Goal: Information Seeking & Learning: Learn about a topic

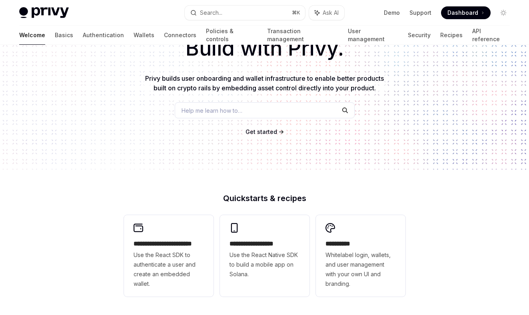
scroll to position [58, 0]
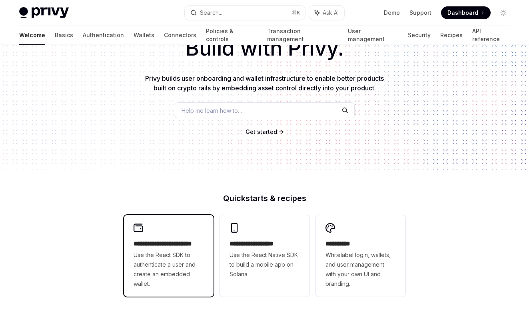
click at [169, 247] on h2 "**********" at bounding box center [168, 244] width 70 height 10
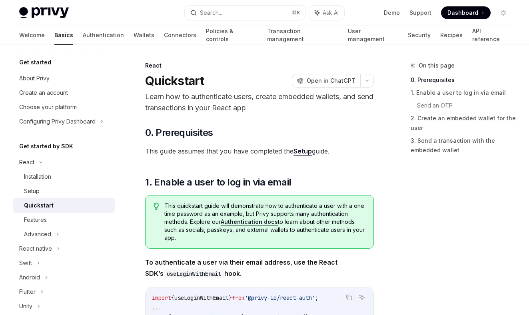
scroll to position [38, 0]
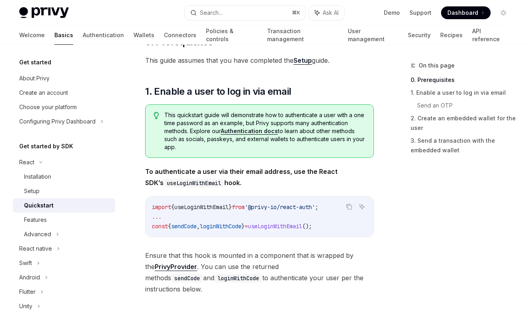
drag, startPoint x: 187, startPoint y: 173, endPoint x: 313, endPoint y: 179, distance: 125.6
click at [313, 179] on span "To authenticate a user via their email address, use the React SDK’s useLoginWit…" at bounding box center [259, 177] width 229 height 22
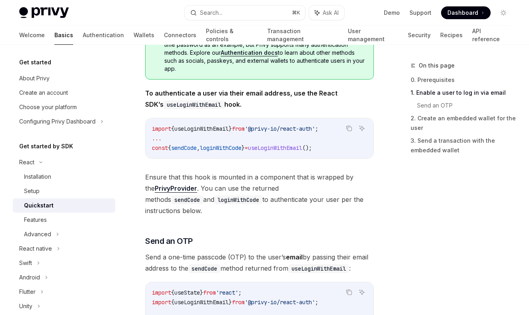
scroll to position [179, 0]
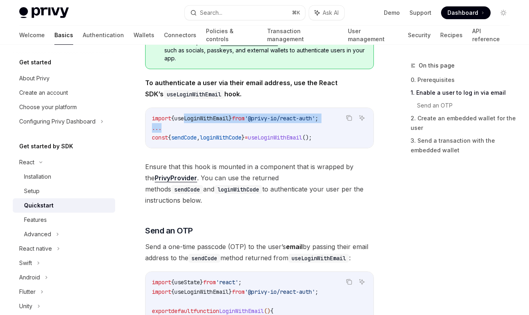
drag, startPoint x: 187, startPoint y: 116, endPoint x: 266, endPoint y: 129, distance: 79.9
click at [266, 129] on code "import { useLoginWithEmail } from '@privy-io/react-auth' ; ... const { sendCode…" at bounding box center [259, 127] width 215 height 29
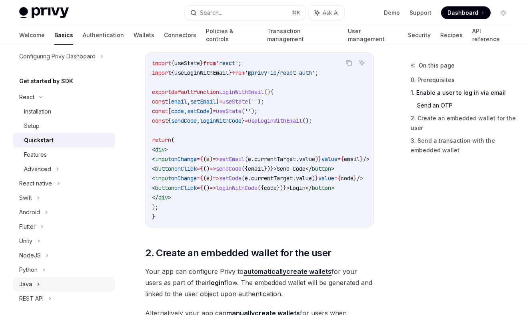
scroll to position [168, 0]
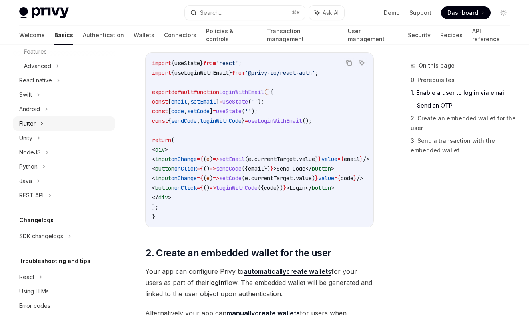
click at [49, 125] on div "Flutter" at bounding box center [64, 123] width 102 height 14
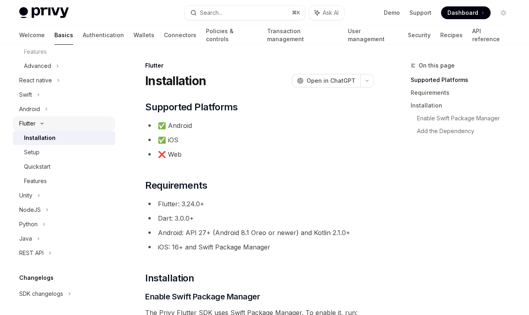
click at [50, 128] on div "Flutter" at bounding box center [64, 123] width 102 height 14
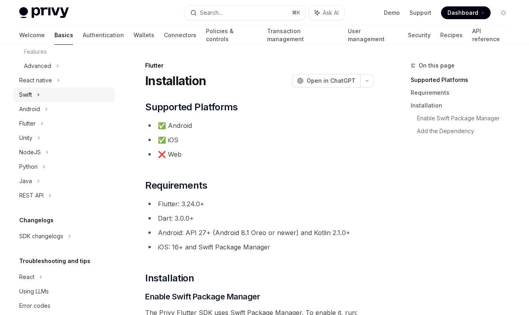
click at [48, 99] on div "Swift" at bounding box center [64, 95] width 102 height 14
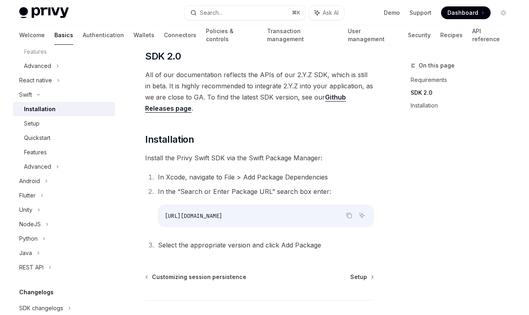
scroll to position [155, 0]
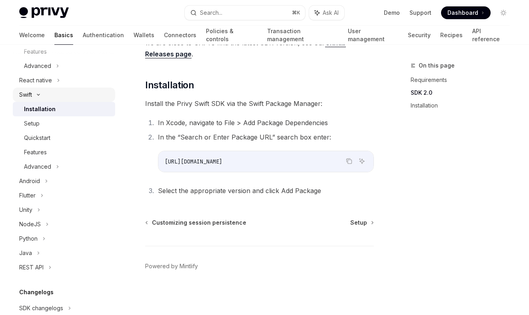
click at [61, 95] on div "Swift" at bounding box center [64, 95] width 102 height 14
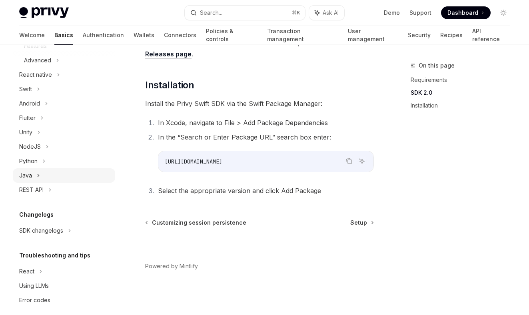
scroll to position [182, 0]
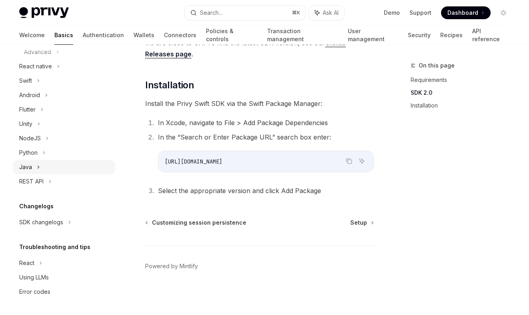
click at [39, 169] on icon at bounding box center [38, 167] width 3 height 10
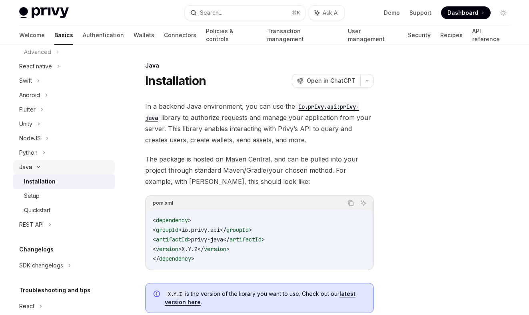
click at [39, 169] on div "Java" at bounding box center [64, 167] width 102 height 14
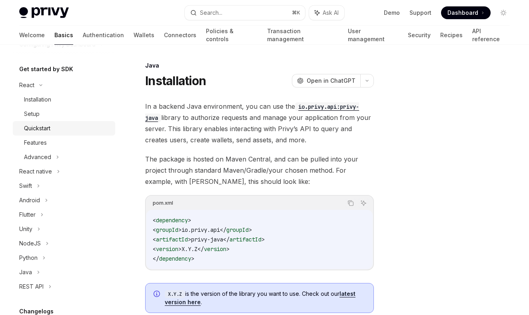
scroll to position [76, 0]
click at [83, 35] on link "Authentication" at bounding box center [103, 35] width 41 height 19
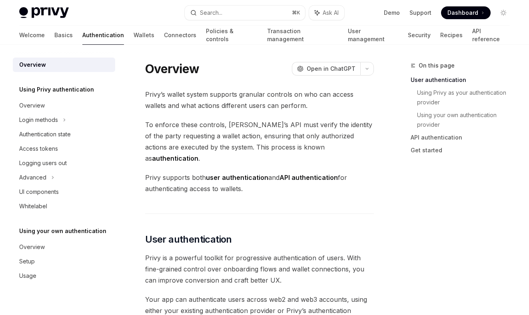
drag, startPoint x: 103, startPoint y: 38, endPoint x: 102, endPoint y: 48, distance: 10.1
click at [133, 38] on link "Wallets" at bounding box center [143, 35] width 21 height 19
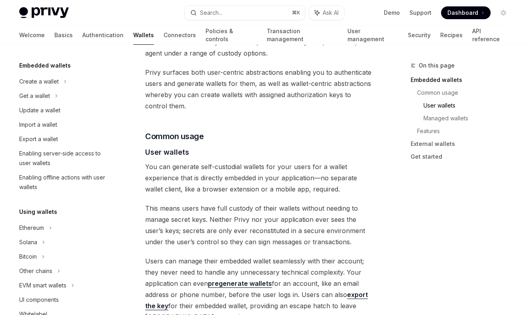
scroll to position [509, 0]
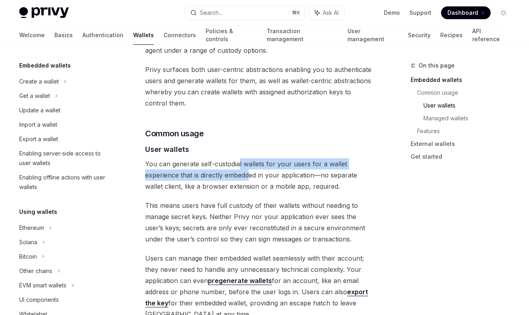
drag, startPoint x: 239, startPoint y: 149, endPoint x: 249, endPoint y: 164, distance: 18.5
click at [249, 164] on span "You can generate self-custodial wallets for your users for a wallet experience …" at bounding box center [259, 175] width 229 height 34
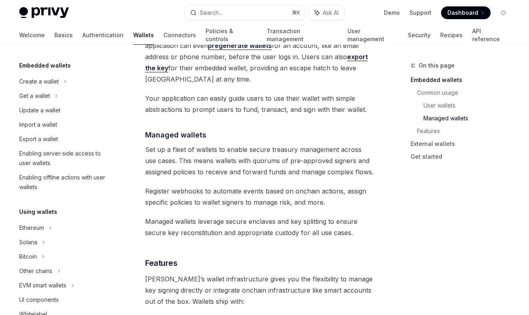
scroll to position [744, 0]
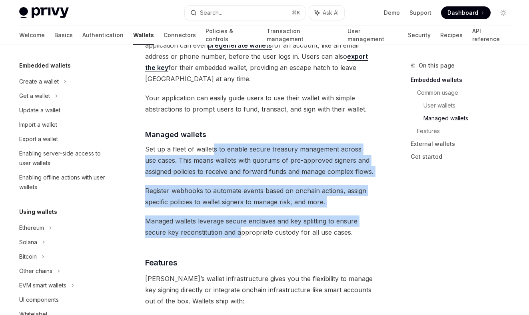
drag, startPoint x: 213, startPoint y: 139, endPoint x: 240, endPoint y: 217, distance: 82.9
click at [240, 216] on div "Privy builds wallet infrastructure that empowers users and applications to tran…" at bounding box center [259, 135] width 229 height 1557
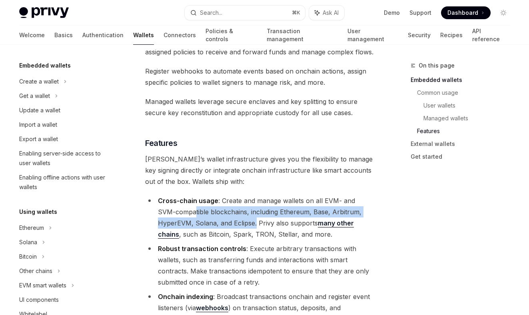
scroll to position [864, 0]
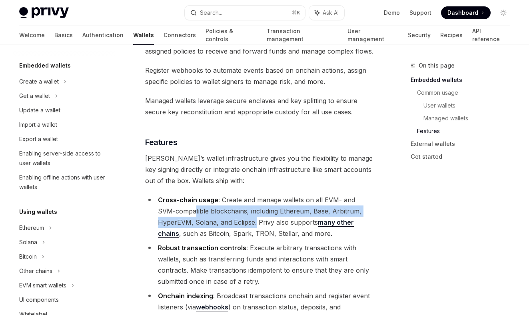
drag, startPoint x: 182, startPoint y: 201, endPoint x: 255, endPoint y: 213, distance: 74.2
click at [255, 213] on li "Cross-chain usage : Create and manage wallets on all EVM- and SVM-compatible bl…" at bounding box center [259, 216] width 229 height 45
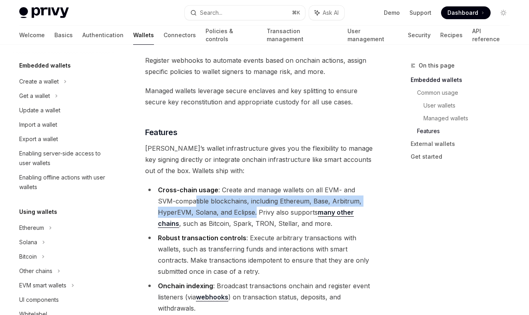
scroll to position [875, 0]
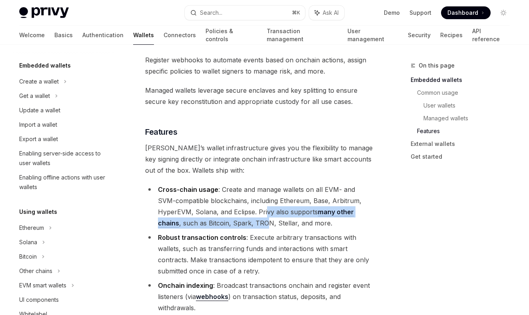
drag, startPoint x: 265, startPoint y: 212, endPoint x: 265, endPoint y: 191, distance: 20.8
click at [265, 191] on li "Cross-chain usage : Create and manage wallets on all EVM- and SVM-compatible bl…" at bounding box center [259, 206] width 229 height 45
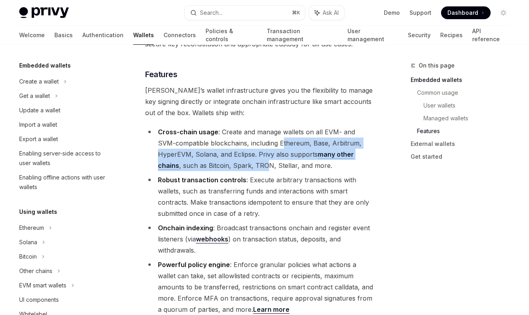
scroll to position [933, 0]
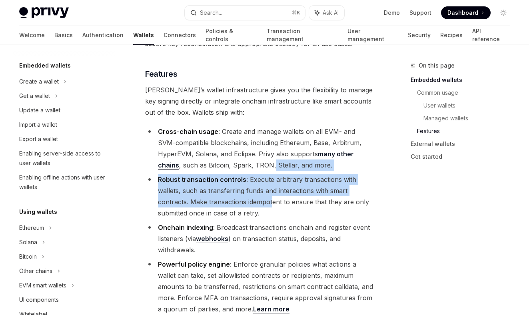
drag, startPoint x: 272, startPoint y: 183, endPoint x: 272, endPoint y: 150, distance: 32.8
click at [272, 150] on ul "Cross-chain usage : Create and manage wallets on all EVM- and SVM-compatible bl…" at bounding box center [259, 275] width 229 height 299
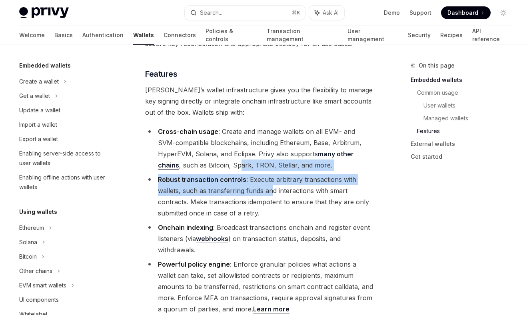
drag, startPoint x: 265, startPoint y: 168, endPoint x: 272, endPoint y: 179, distance: 12.9
click at [272, 178] on ul "Cross-chain usage : Create and manage wallets on all EVM- and SVM-compatible bl…" at bounding box center [259, 275] width 229 height 299
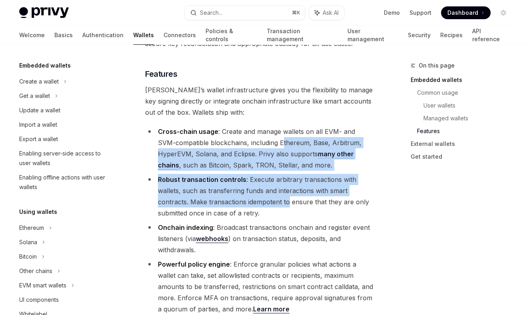
drag, startPoint x: 288, startPoint y: 184, endPoint x: 264, endPoint y: 126, distance: 62.9
click at [264, 126] on ul "Cross-chain usage : Create and manage wallets on all EVM- and SVM-compatible bl…" at bounding box center [259, 275] width 229 height 299
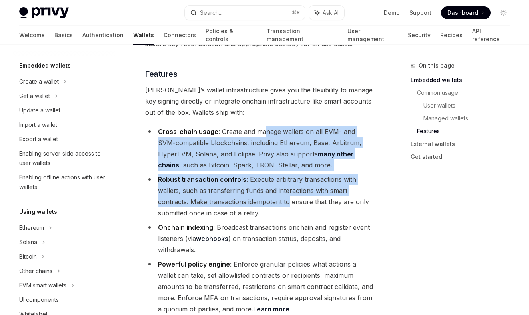
click at [227, 137] on li "Cross-chain usage : Create and manage wallets on all EVM- and SVM-compatible bl…" at bounding box center [259, 148] width 229 height 45
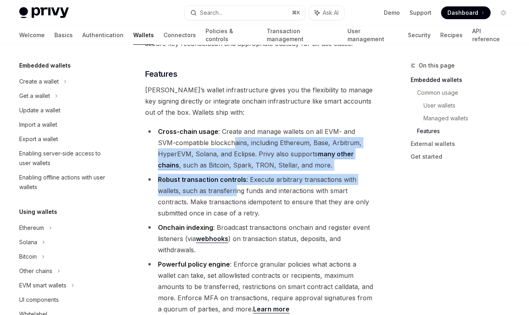
drag, startPoint x: 229, startPoint y: 154, endPoint x: 237, endPoint y: 177, distance: 24.5
click at [236, 177] on ul "Cross-chain usage : Create and manage wallets on all EVM- and SVM-compatible bl…" at bounding box center [259, 275] width 229 height 299
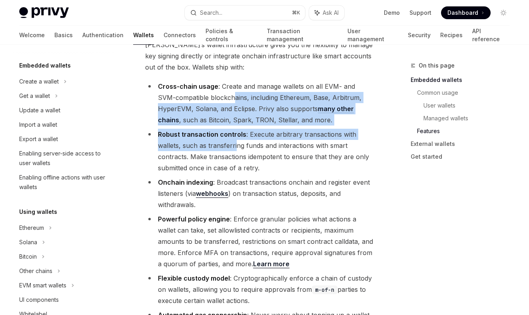
scroll to position [986, 0]
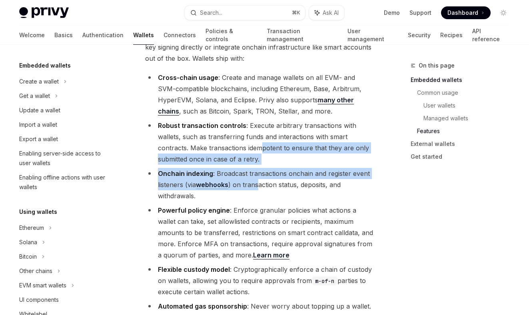
drag, startPoint x: 261, startPoint y: 156, endPoint x: 259, endPoint y: 136, distance: 20.4
click at [259, 135] on ul "Cross-chain usage : Create and manage wallets on all EVM- and SVM-compatible bl…" at bounding box center [259, 221] width 229 height 299
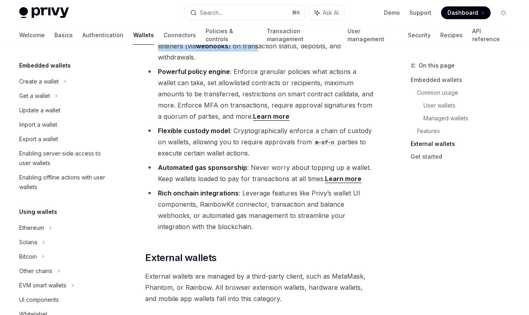
scroll to position [1298, 0]
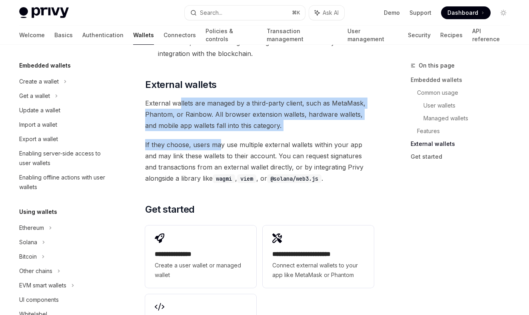
drag, startPoint x: 199, startPoint y: 98, endPoint x: 221, endPoint y: 129, distance: 37.0
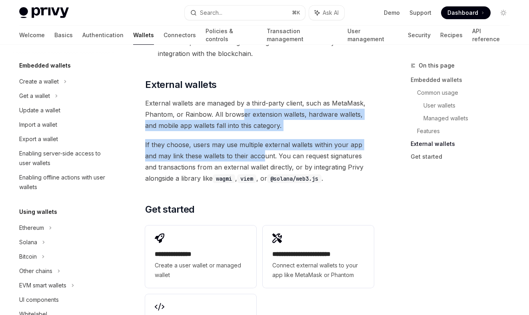
drag, startPoint x: 251, startPoint y: 139, endPoint x: 242, endPoint y: 98, distance: 42.2
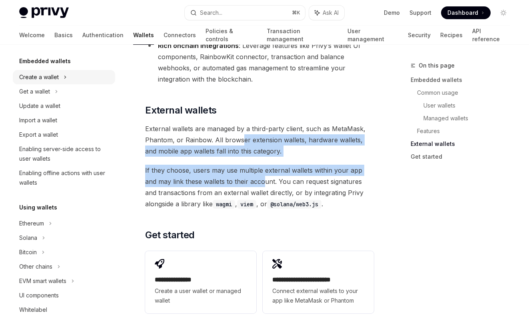
scroll to position [48, 0]
click at [205, 39] on link "Policies & controls" at bounding box center [231, 35] width 52 height 19
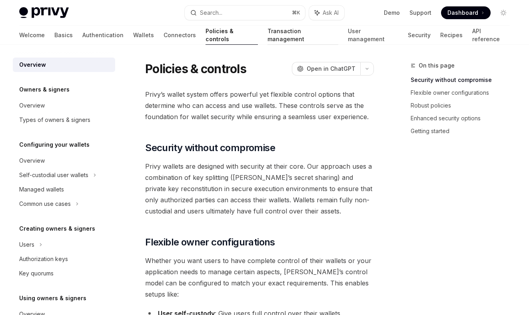
click at [267, 36] on link "Transaction management" at bounding box center [302, 35] width 71 height 19
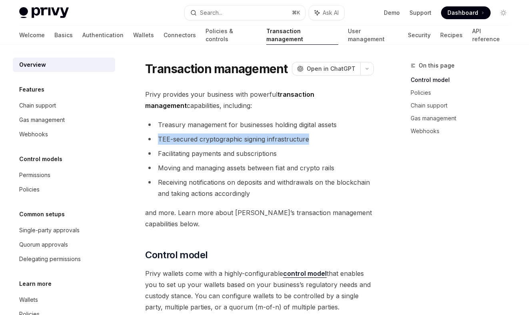
drag, startPoint x: 157, startPoint y: 137, endPoint x: 323, endPoint y: 140, distance: 166.2
click at [323, 140] on li "TEE-secured cryptographic signing infrastructure" at bounding box center [259, 138] width 229 height 11
drag, startPoint x: 166, startPoint y: 142, endPoint x: 157, endPoint y: 139, distance: 8.8
click at [166, 141] on li "TEE-secured cryptographic signing infrastructure" at bounding box center [259, 138] width 229 height 11
drag, startPoint x: 158, startPoint y: 136, endPoint x: 197, endPoint y: 136, distance: 38.8
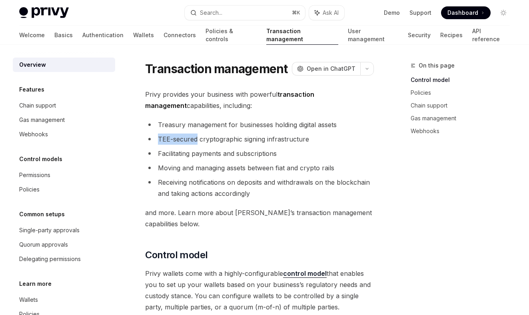
click at [197, 136] on li "TEE-secured cryptographic signing infrastructure" at bounding box center [259, 138] width 229 height 11
copy li "TEE-secured"
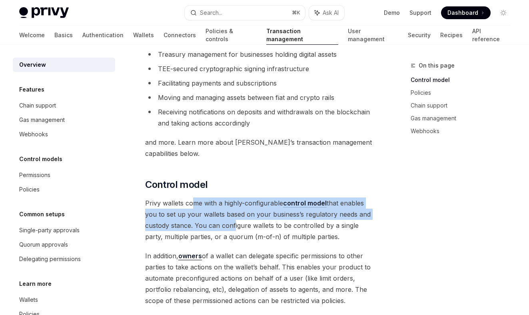
scroll to position [71, 0]
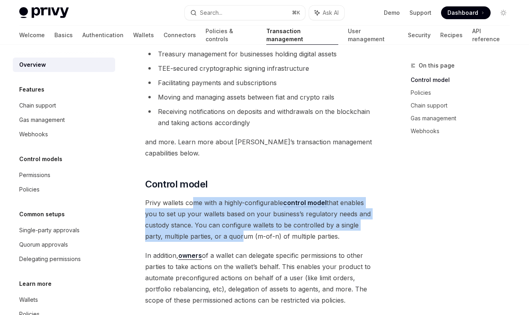
drag, startPoint x: 195, startPoint y: 201, endPoint x: 240, endPoint y: 239, distance: 58.7
click at [240, 239] on span "Privy wallets come with a highly-configurable control model that enables you to…" at bounding box center [259, 219] width 229 height 45
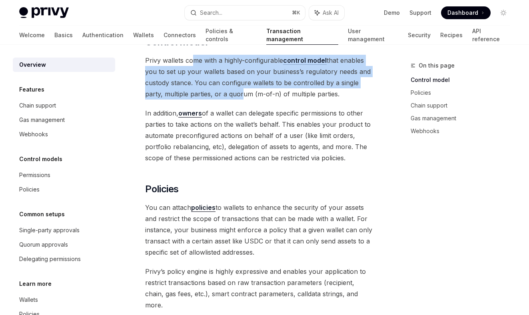
scroll to position [37, 0]
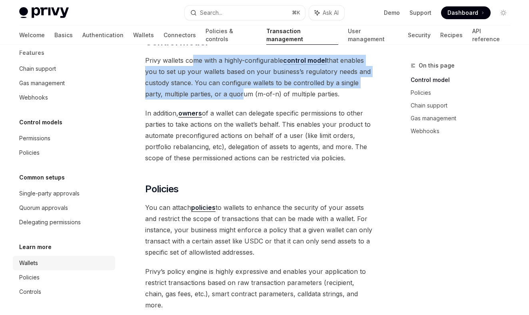
click at [32, 257] on link "Wallets" at bounding box center [64, 263] width 102 height 14
type textarea "*"
